Goal: Transaction & Acquisition: Purchase product/service

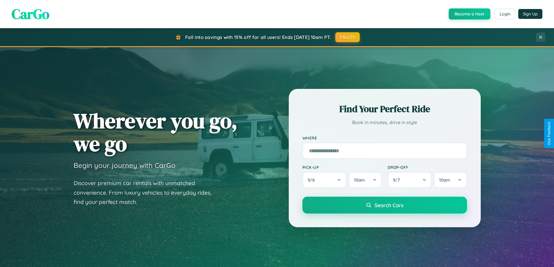
scroll to position [251, 0]
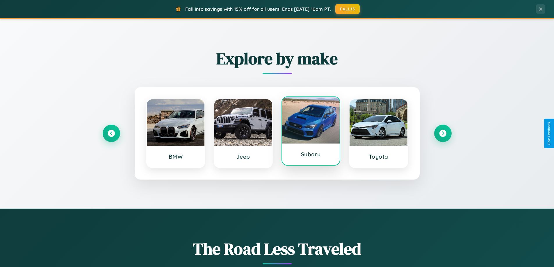
click at [311, 131] on div at bounding box center [311, 120] width 58 height 47
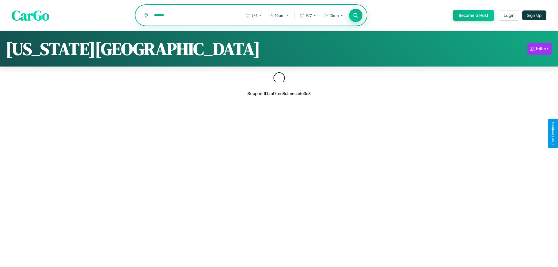
type input "******"
click at [355, 16] on icon at bounding box center [356, 16] width 6 height 6
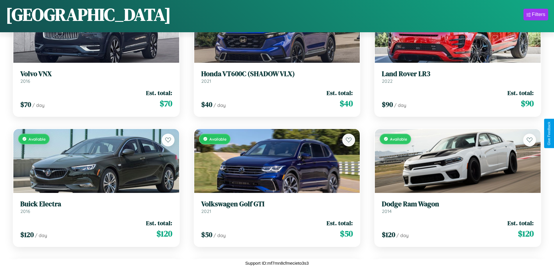
scroll to position [1948, 0]
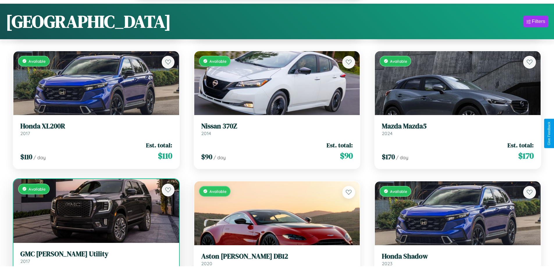
click at [95, 260] on link "GMC Jimmy Utility 2017" at bounding box center [96, 257] width 152 height 14
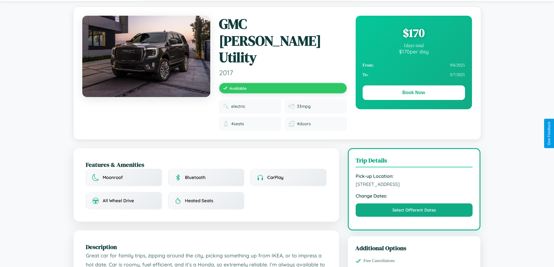
scroll to position [151, 0]
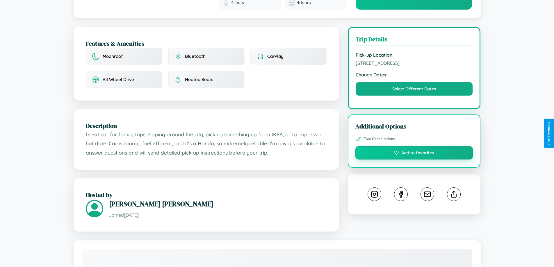
click at [414, 146] on button "Add to favorites" at bounding box center [414, 152] width 118 height 13
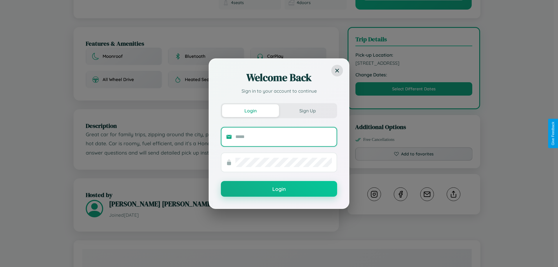
click at [284, 137] on input "text" at bounding box center [284, 136] width 97 height 9
type input "**********"
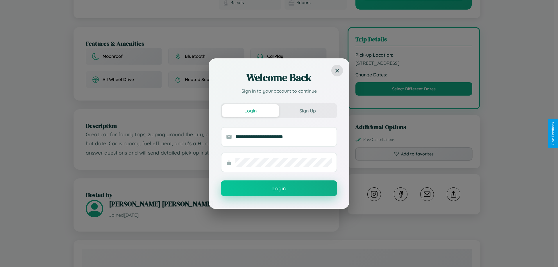
click at [279, 189] on button "Login" at bounding box center [279, 189] width 116 height 16
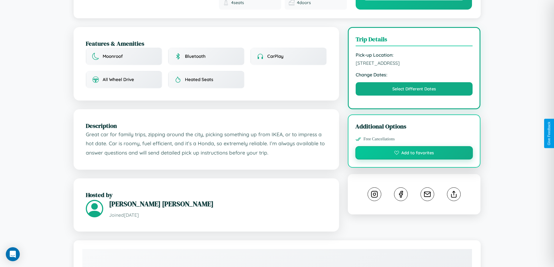
click at [414, 146] on button "Add to favorites" at bounding box center [414, 152] width 118 height 13
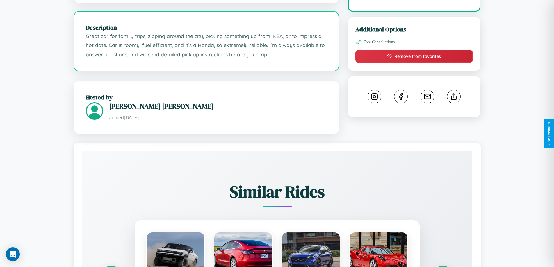
scroll to position [341, 0]
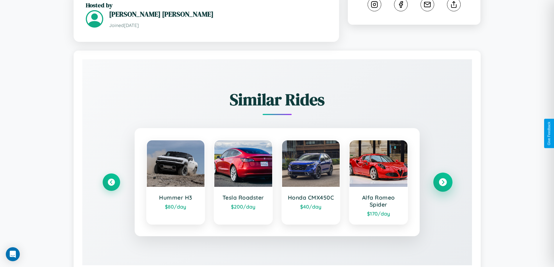
click at [443, 178] on icon at bounding box center [443, 182] width 8 height 8
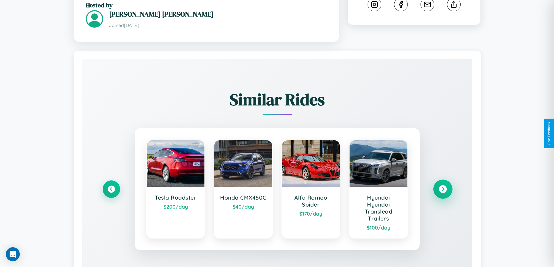
click at [443, 185] on icon at bounding box center [443, 189] width 8 height 8
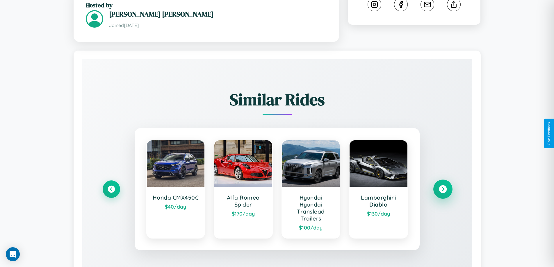
click at [443, 185] on icon at bounding box center [443, 189] width 8 height 8
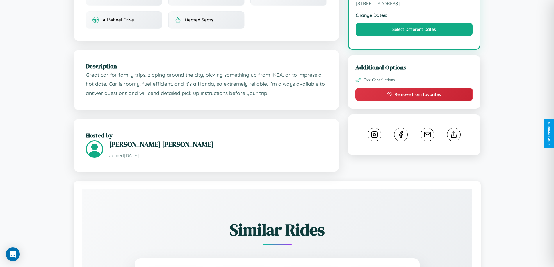
scroll to position [191, 0]
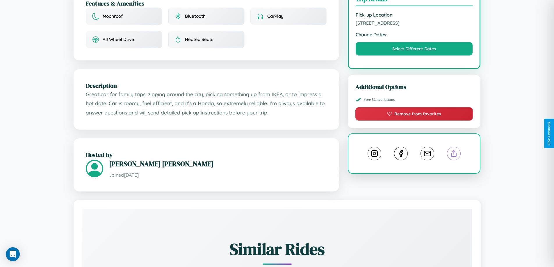
click at [454, 151] on line at bounding box center [454, 153] width 0 height 4
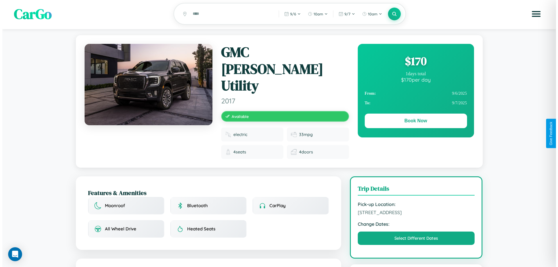
scroll to position [0, 0]
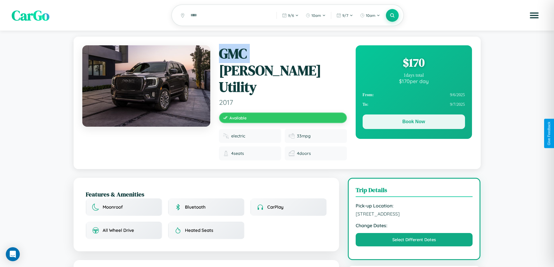
click at [414, 123] on button "Book Now" at bounding box center [414, 122] width 102 height 15
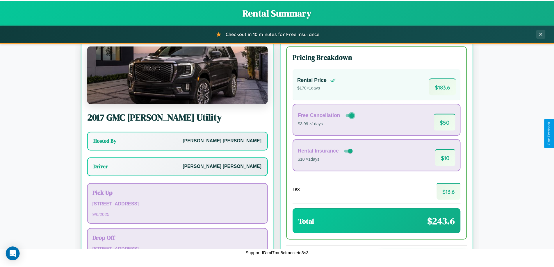
scroll to position [42, 0]
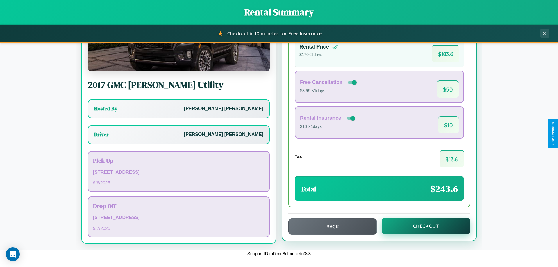
click at [422, 226] on button "Checkout" at bounding box center [426, 226] width 89 height 16
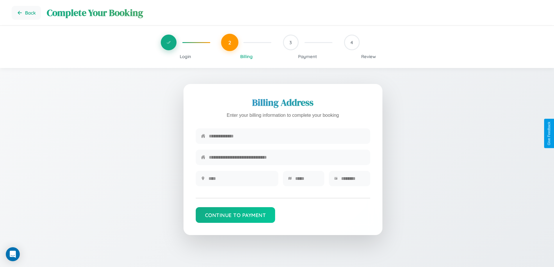
click at [287, 137] on input "text" at bounding box center [287, 136] width 156 height 14
type input "**********"
click at [241, 181] on input "text" at bounding box center [241, 179] width 65 height 14
type input "********"
click at [307, 181] on input "text" at bounding box center [307, 179] width 24 height 14
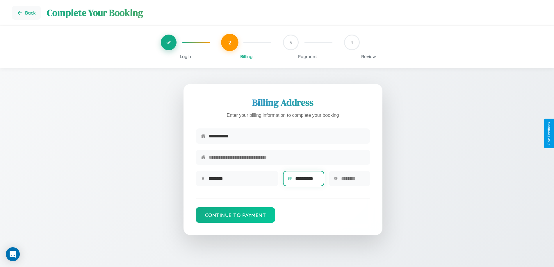
scroll to position [0, 2]
type input "**********"
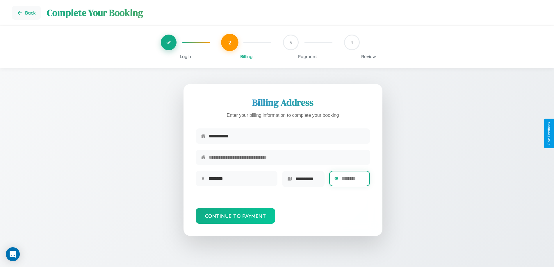
scroll to position [0, 0]
click at [353, 181] on input "text" at bounding box center [353, 179] width 24 height 14
type input "*****"
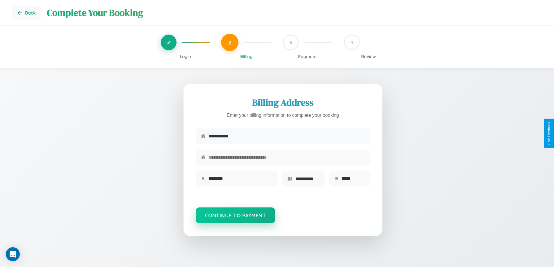
click at [235, 217] on button "Continue to Payment" at bounding box center [236, 216] width 80 height 16
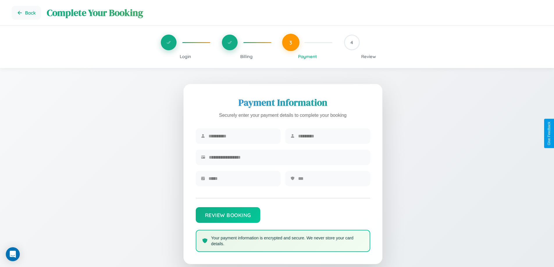
click at [242, 136] on input "text" at bounding box center [242, 136] width 67 height 14
type input "*********"
click at [331, 136] on input "text" at bounding box center [331, 136] width 67 height 14
type input "******"
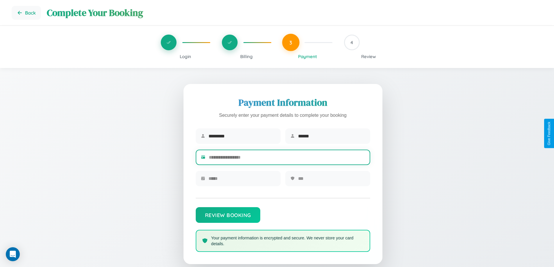
click at [287, 158] on input "text" at bounding box center [287, 157] width 156 height 14
type input "**********"
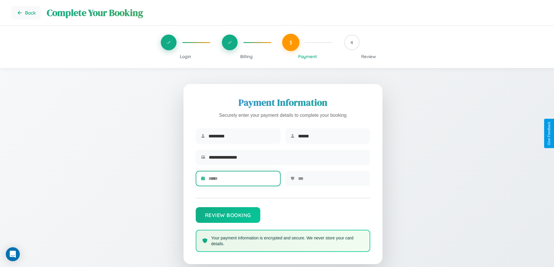
click at [242, 181] on input "text" at bounding box center [242, 179] width 67 height 14
type input "*****"
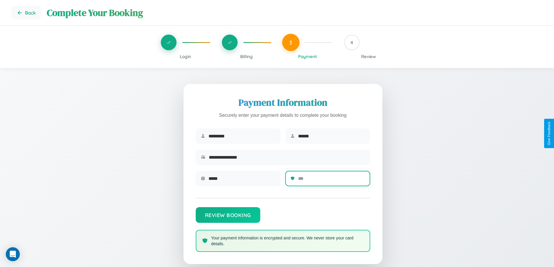
click at [331, 181] on input "text" at bounding box center [331, 179] width 67 height 14
type input "***"
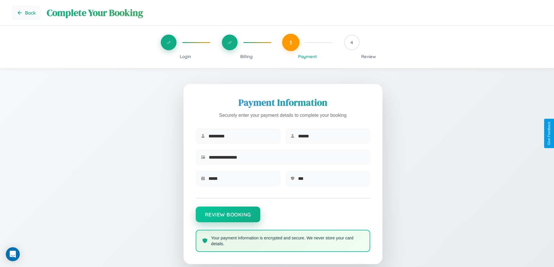
click at [228, 218] on button "Review Booking" at bounding box center [228, 215] width 65 height 16
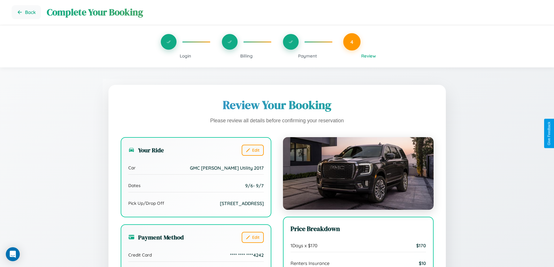
scroll to position [178, 0]
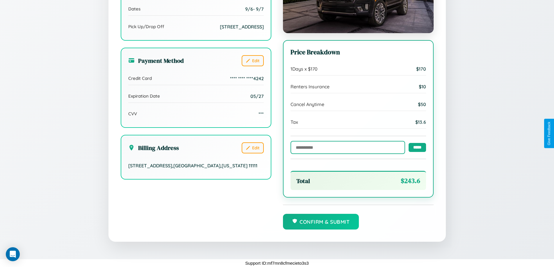
click at [346, 147] on input "text" at bounding box center [348, 147] width 115 height 13
type input "******"
click at [416, 147] on input "*****" at bounding box center [417, 147] width 17 height 9
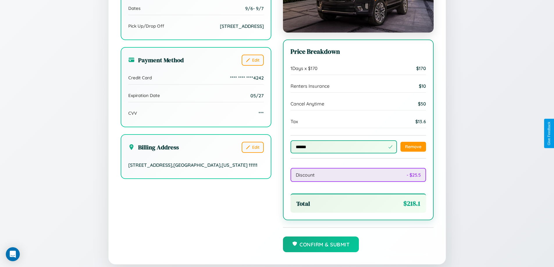
scroll to position [201, 0]
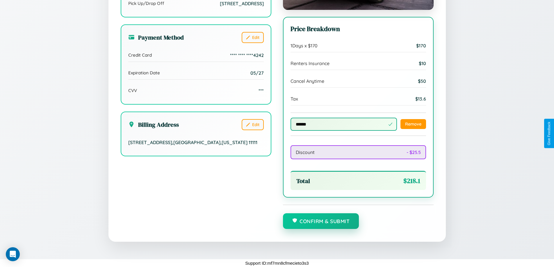
click at [321, 222] on button "Confirm & Submit" at bounding box center [321, 221] width 76 height 16
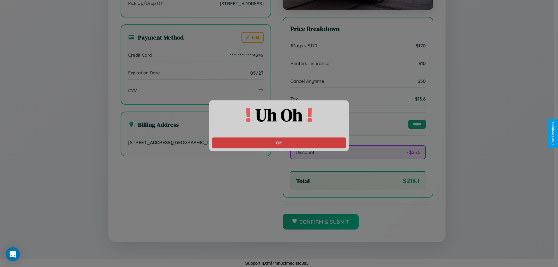
click at [279, 143] on button "OK" at bounding box center [279, 143] width 134 height 11
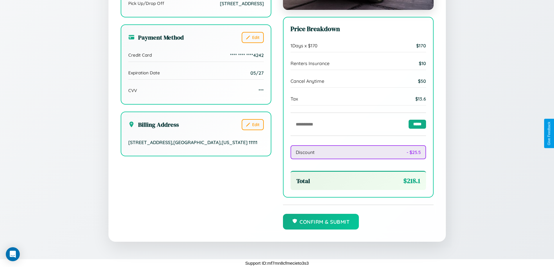
scroll to position [0, 0]
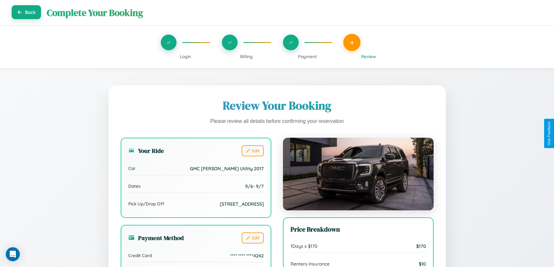
click at [26, 13] on button "Back" at bounding box center [26, 12] width 29 height 14
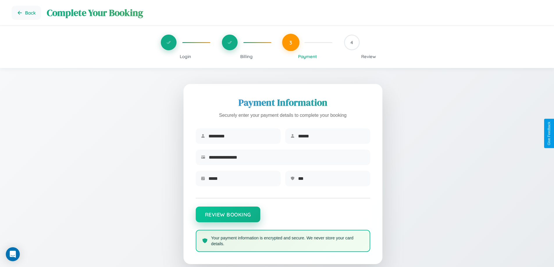
click at [228, 218] on button "Review Booking" at bounding box center [228, 215] width 65 height 16
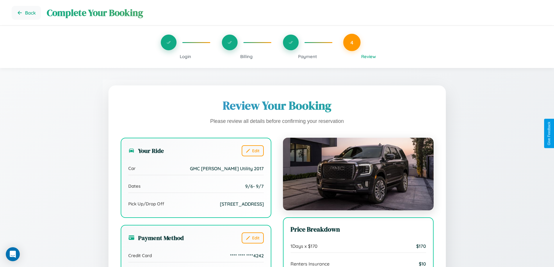
scroll to position [201, 0]
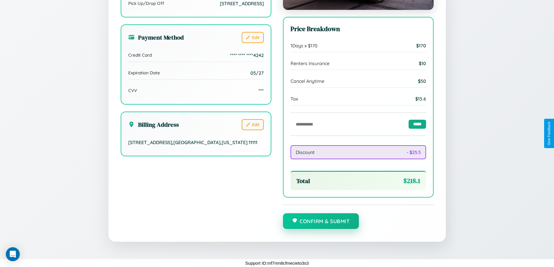
click at [321, 222] on button "Confirm & Submit" at bounding box center [321, 221] width 76 height 16
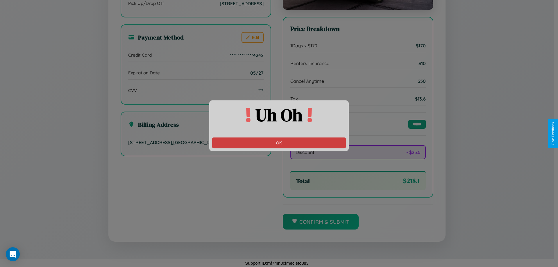
click at [279, 143] on button "OK" at bounding box center [279, 143] width 134 height 11
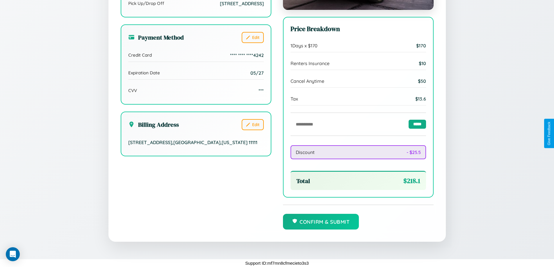
scroll to position [0, 0]
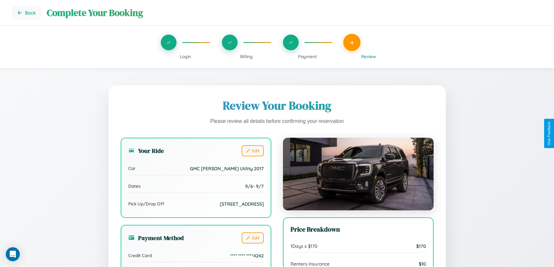
click at [246, 56] on span "Billing" at bounding box center [246, 57] width 13 height 6
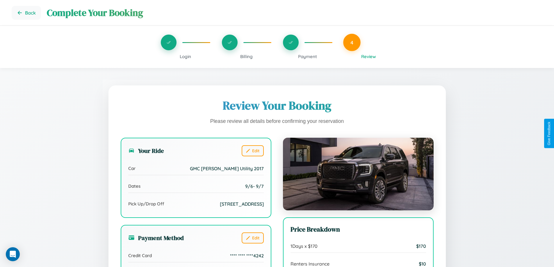
click at [246, 56] on span "Billing" at bounding box center [246, 57] width 13 height 6
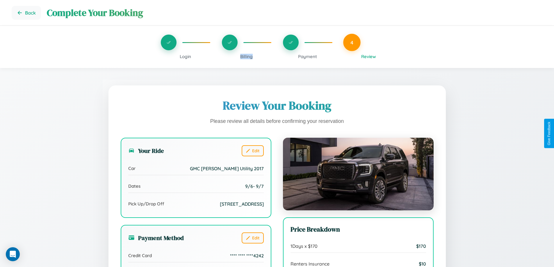
click at [246, 56] on span "Billing" at bounding box center [246, 57] width 13 height 6
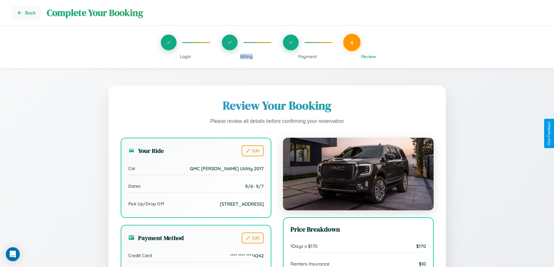
click at [246, 56] on span "Billing" at bounding box center [246, 57] width 13 height 6
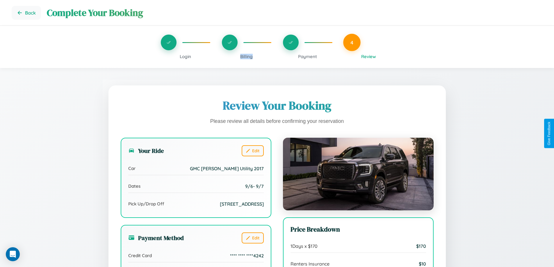
click at [246, 56] on span "Billing" at bounding box center [246, 57] width 13 height 6
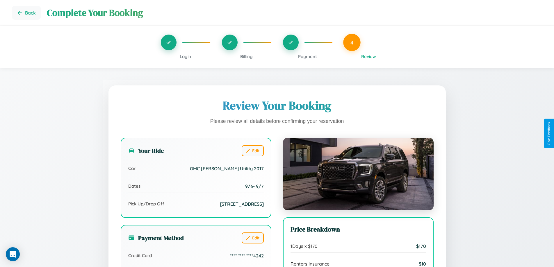
scroll to position [70, 0]
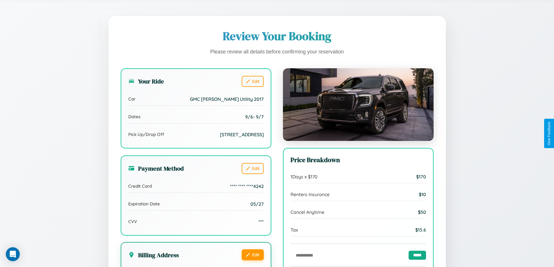
click at [252, 261] on button "Edit" at bounding box center [253, 255] width 22 height 11
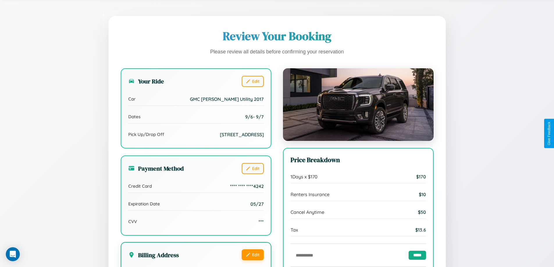
click at [252, 261] on button "Edit" at bounding box center [253, 255] width 22 height 11
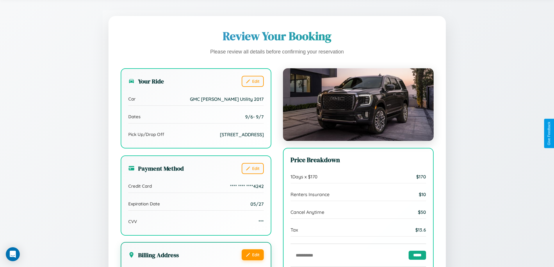
click at [252, 261] on button "Edit" at bounding box center [253, 255] width 22 height 11
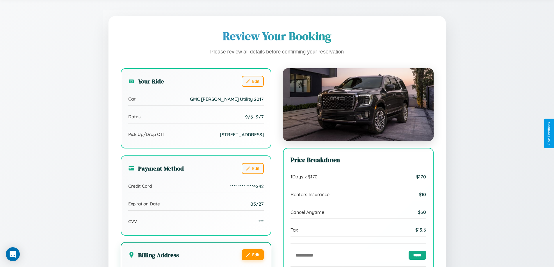
click at [252, 261] on button "Edit" at bounding box center [253, 255] width 22 height 11
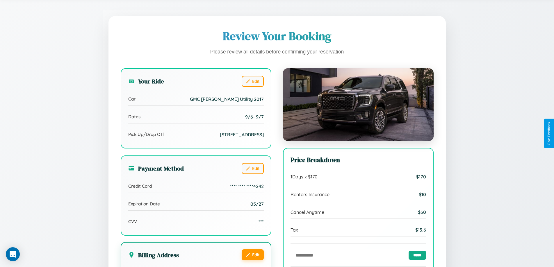
click at [252, 261] on button "Edit" at bounding box center [253, 255] width 22 height 11
